Goal: Task Accomplishment & Management: Complete application form

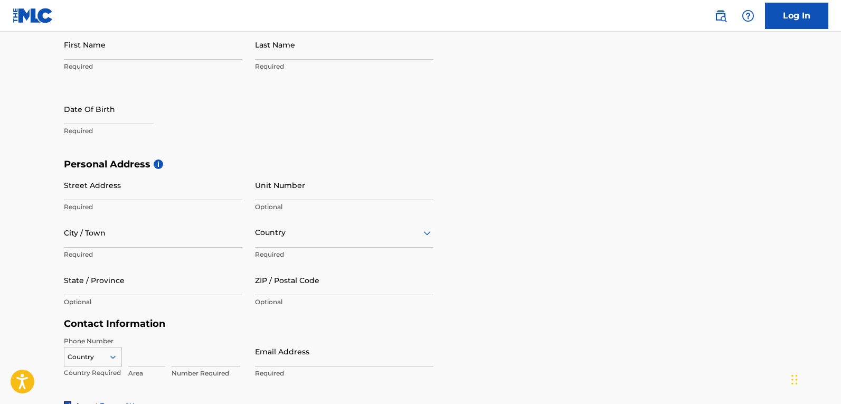
scroll to position [128, 0]
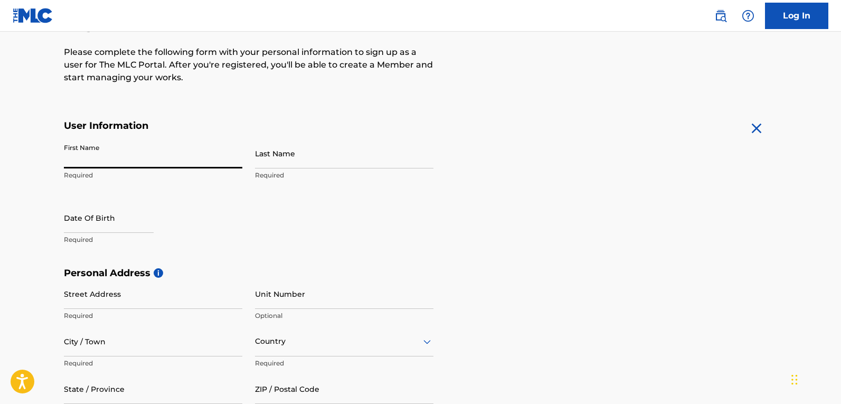
click at [138, 158] on input "First Name" at bounding box center [153, 153] width 179 height 30
type input "[PERSON_NAME]"
type input "No 1 Adjacent Lace Restaurant"
type input "Keffi"
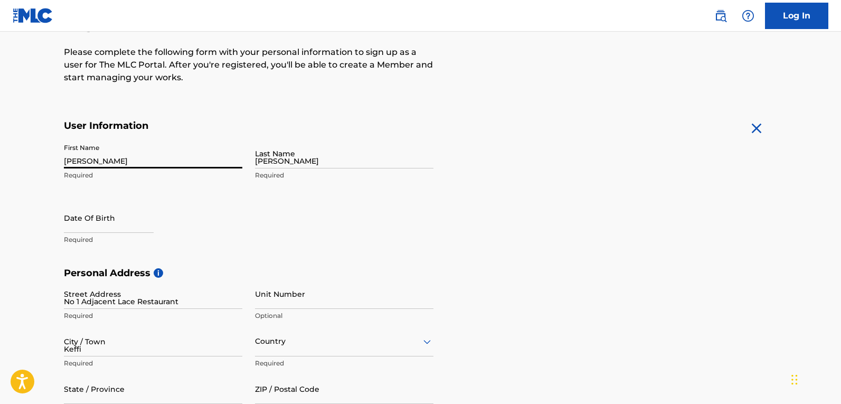
type input "[GEOGRAPHIC_DATA]"
type input "Nasarawa"
type input "961101"
type input "234"
type input "806"
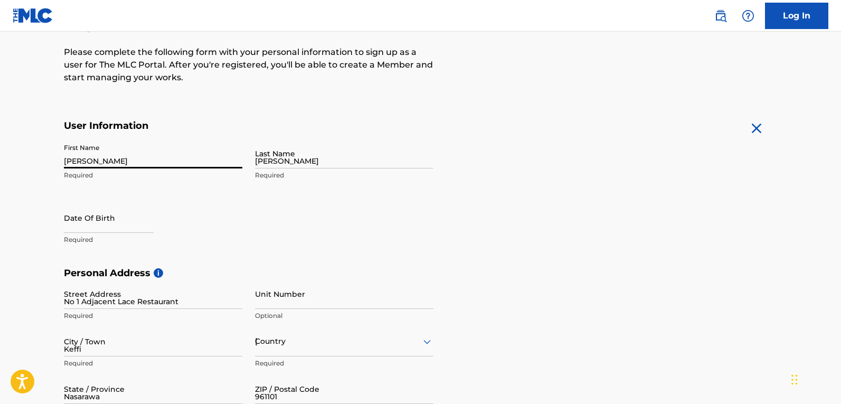
type input "5210507"
type input "[EMAIL_ADDRESS][DOMAIN_NAME]"
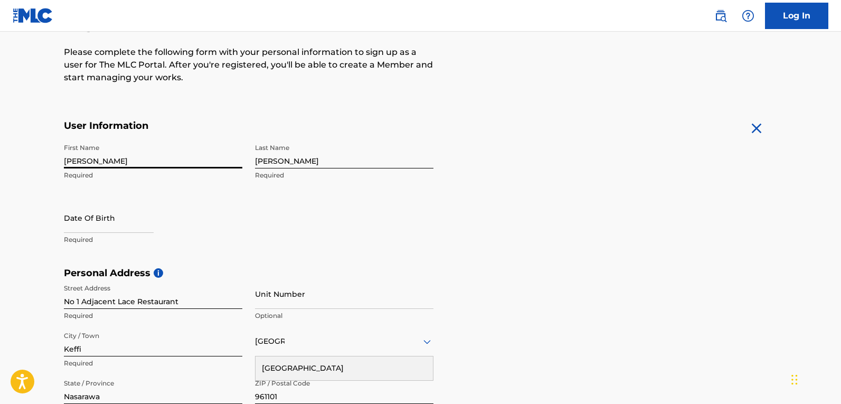
scroll to position [218, 0]
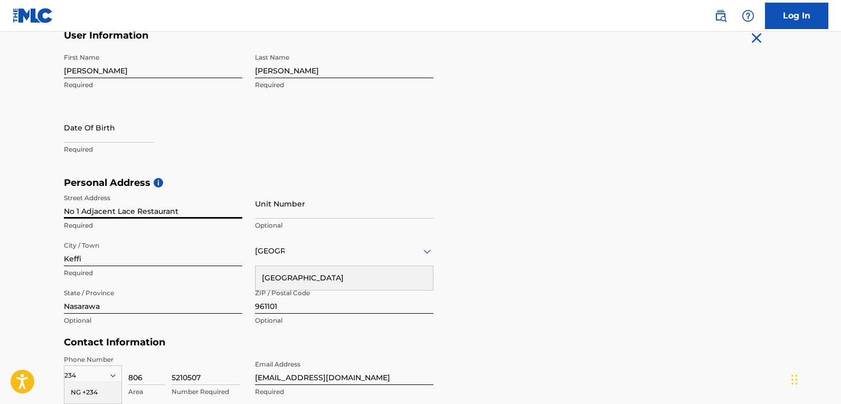
click at [183, 208] on input "No 1 Adjacent Lace Restaurant" at bounding box center [153, 204] width 179 height 30
type input "Behind [GEOGRAPHIC_DATA], [GEOGRAPHIC_DATA]"
click at [195, 257] on input "Keffi" at bounding box center [153, 251] width 179 height 30
type input "Kafanchan"
click at [198, 310] on input "Nasarawa" at bounding box center [153, 299] width 179 height 30
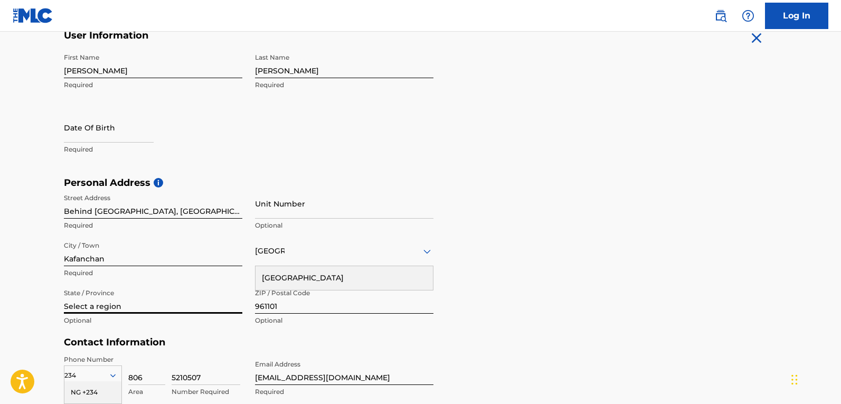
click at [140, 305] on input "Select a region" at bounding box center [153, 299] width 179 height 30
click at [128, 302] on input "Select a region" at bounding box center [153, 299] width 179 height 30
type input "S"
type input "Kaduna"
click at [291, 312] on input "961101" at bounding box center [344, 299] width 179 height 30
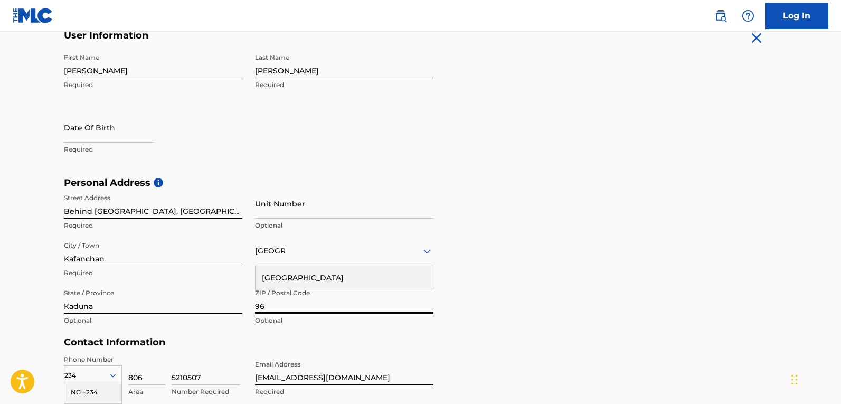
type input "9"
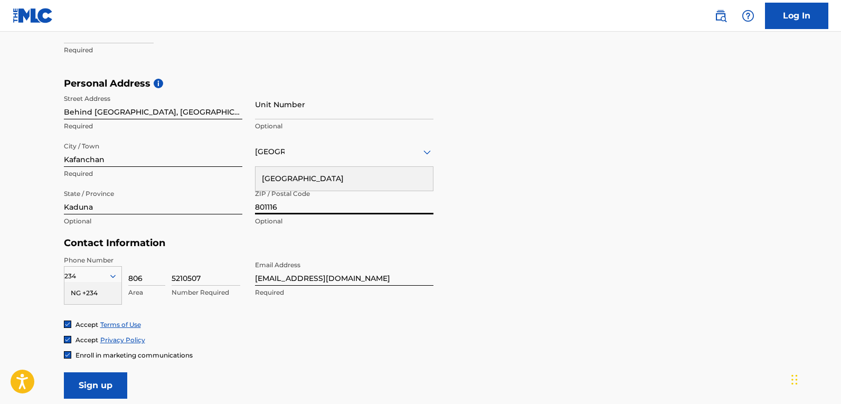
scroll to position [318, 0]
type input "801116"
click at [220, 271] on input "5210507" at bounding box center [206, 270] width 69 height 30
click at [160, 277] on input "806" at bounding box center [146, 270] width 37 height 30
type input "8"
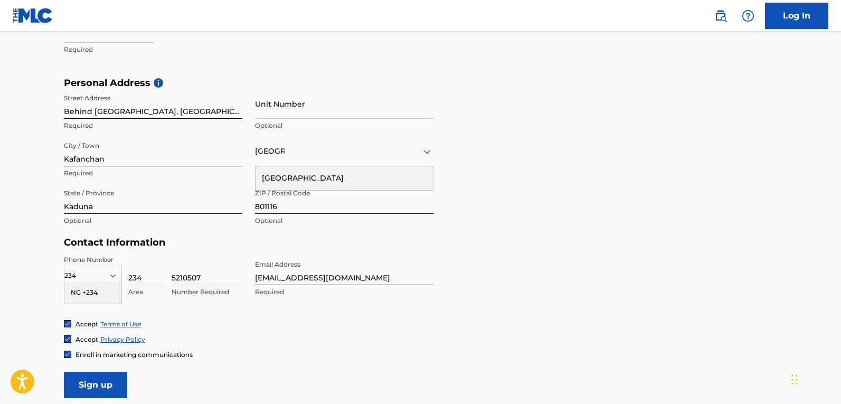
type input "234"
click at [219, 276] on input "5210507" at bounding box center [206, 270] width 69 height 30
type input "5"
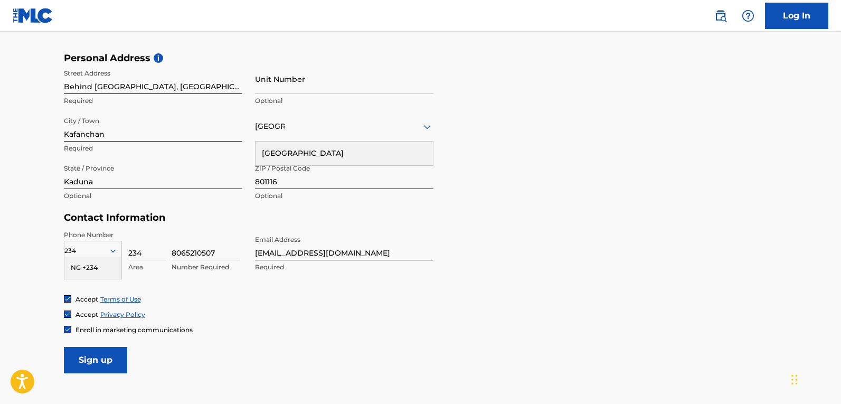
scroll to position [421, 0]
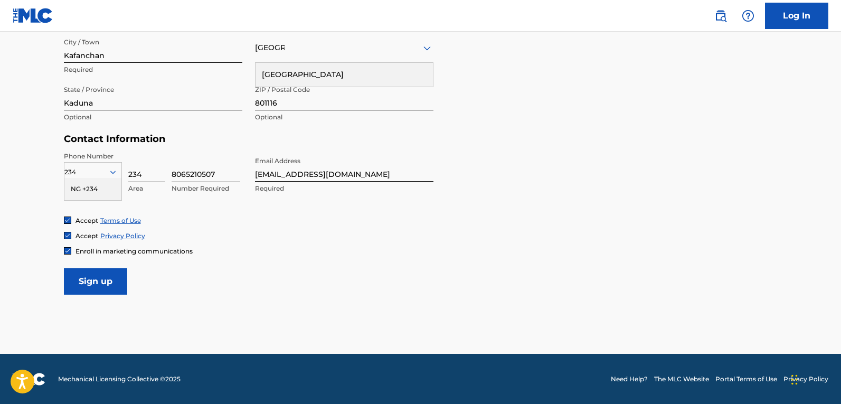
type input "8065210507"
click at [109, 281] on input "Sign up" at bounding box center [95, 281] width 63 height 26
click at [395, 52] on div "[GEOGRAPHIC_DATA]" at bounding box center [344, 47] width 179 height 13
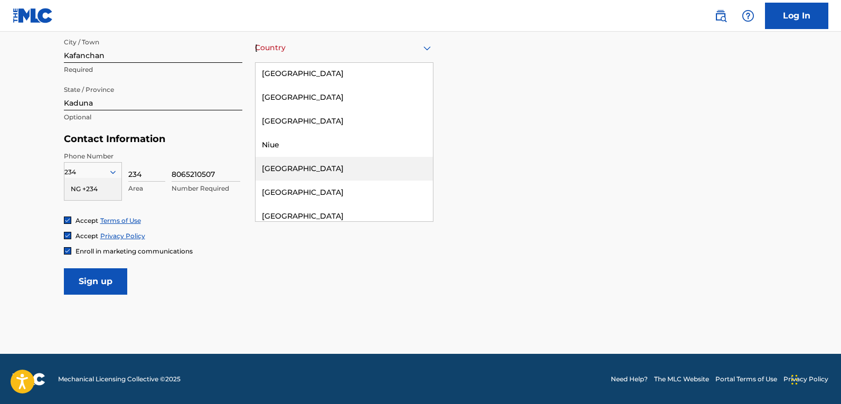
scroll to position [3499, 0]
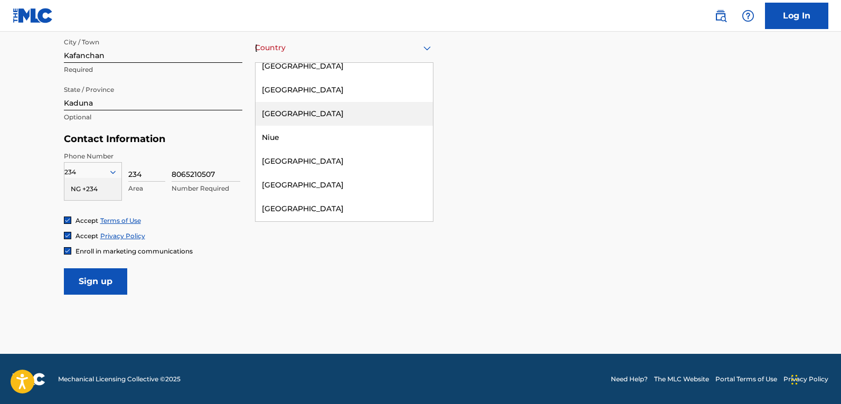
click at [291, 102] on div "[GEOGRAPHIC_DATA]" at bounding box center [344, 114] width 177 height 24
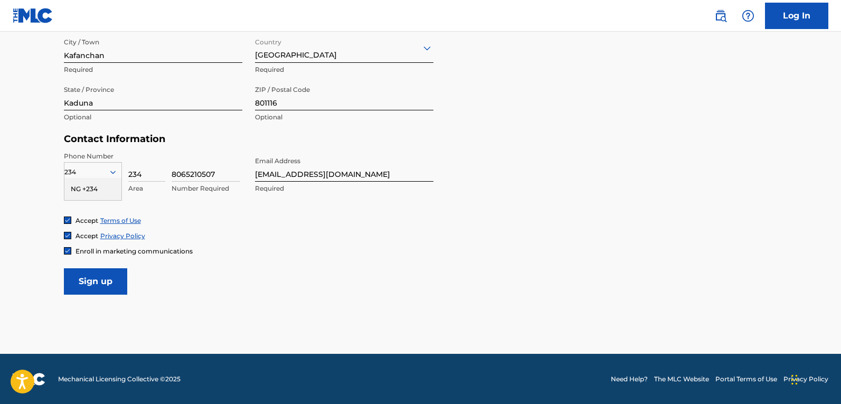
click at [97, 282] on input "Sign up" at bounding box center [95, 281] width 63 height 26
click at [112, 288] on input "Sign up" at bounding box center [95, 281] width 63 height 26
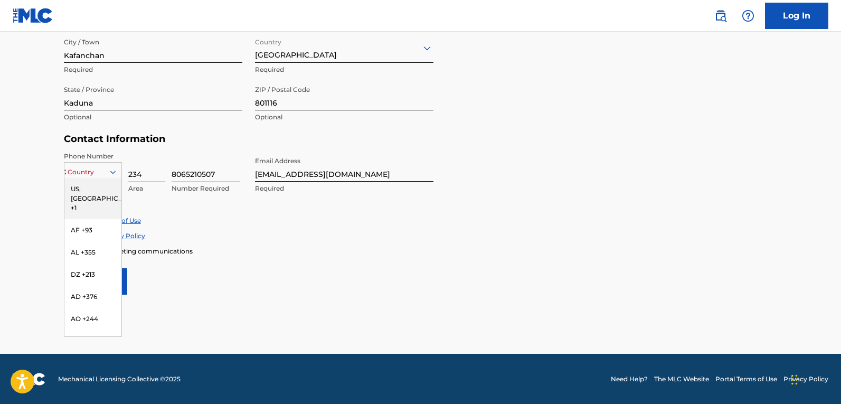
click at [110, 172] on icon at bounding box center [112, 172] width 5 height 3
click at [90, 294] on div "NG +234" at bounding box center [92, 283] width 57 height 22
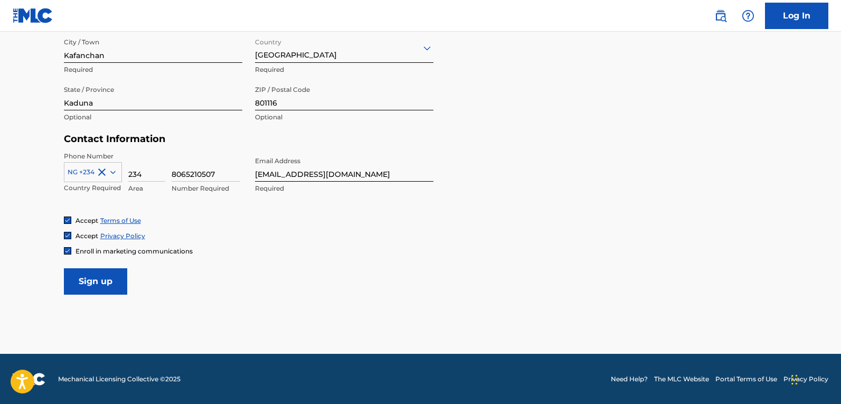
click at [118, 287] on input "Sign up" at bounding box center [95, 281] width 63 height 26
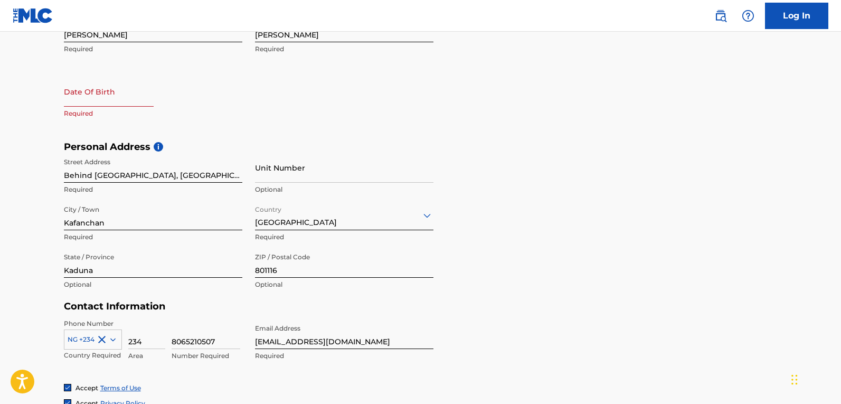
scroll to position [222, 0]
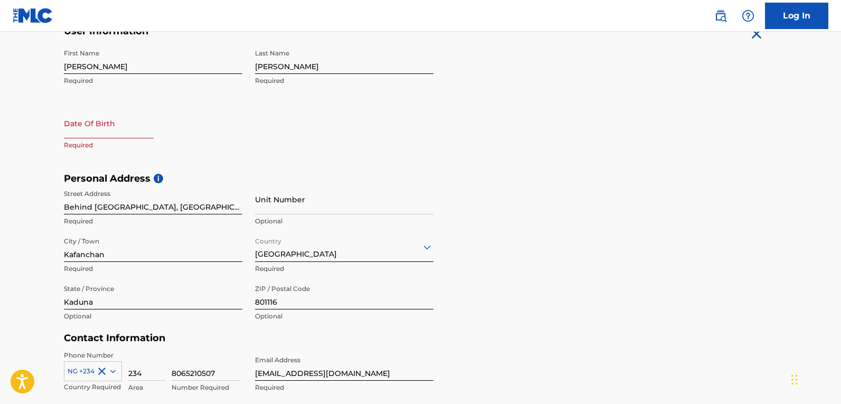
click at [120, 128] on input "text" at bounding box center [109, 123] width 90 height 30
select select "7"
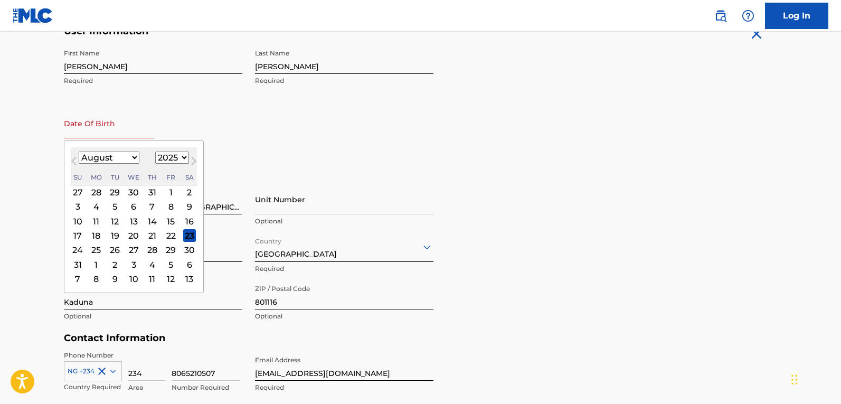
click at [177, 160] on select "1900 1901 1902 1903 1904 1905 1906 1907 1908 1909 1910 1911 1912 1913 1914 1915…" at bounding box center [172, 158] width 34 height 12
select select "2000"
click at [155, 152] on select "1900 1901 1902 1903 1904 1905 1906 1907 1908 1909 1910 1911 1912 1913 1914 1915…" at bounding box center [172, 158] width 34 height 12
click at [135, 157] on select "January February March April May June July August September October November De…" at bounding box center [109, 158] width 61 height 12
select select "10"
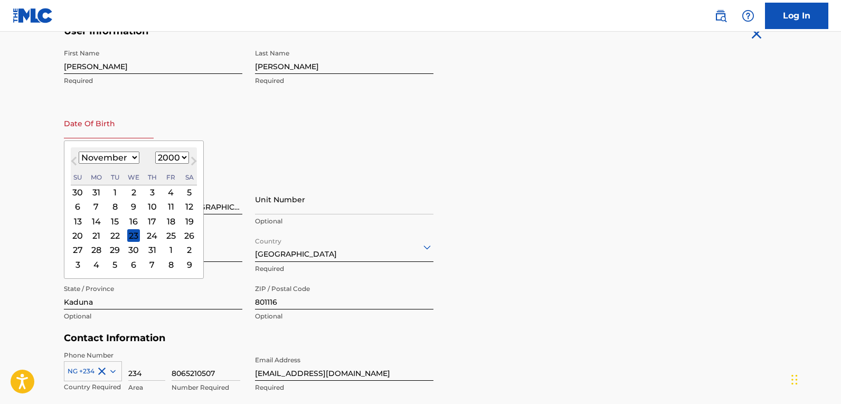
click at [79, 152] on select "January February March April May June July August September October November De…" at bounding box center [109, 158] width 61 height 12
click at [191, 192] on div "4" at bounding box center [189, 192] width 13 height 13
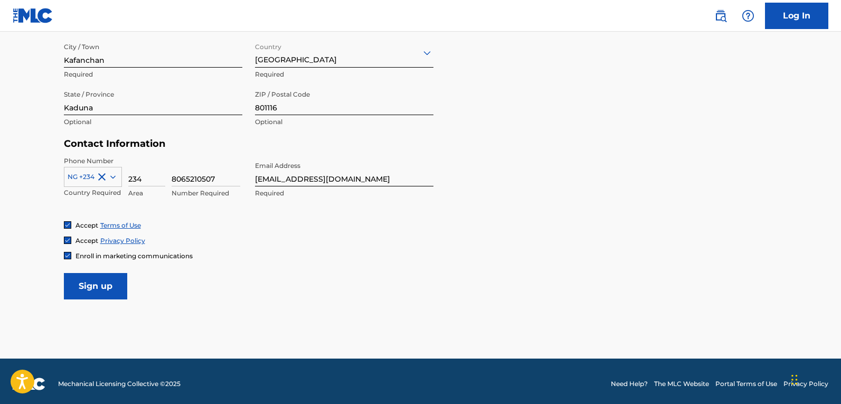
scroll to position [422, 0]
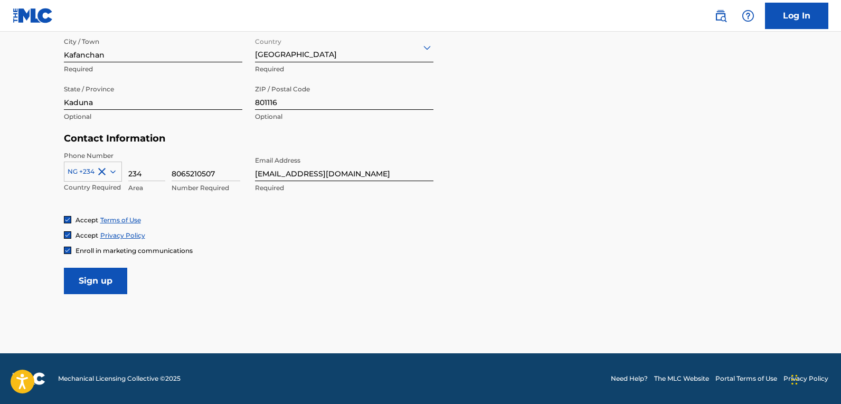
click at [99, 284] on input "Sign up" at bounding box center [95, 281] width 63 height 26
